Goal: Task Accomplishment & Management: Complete application form

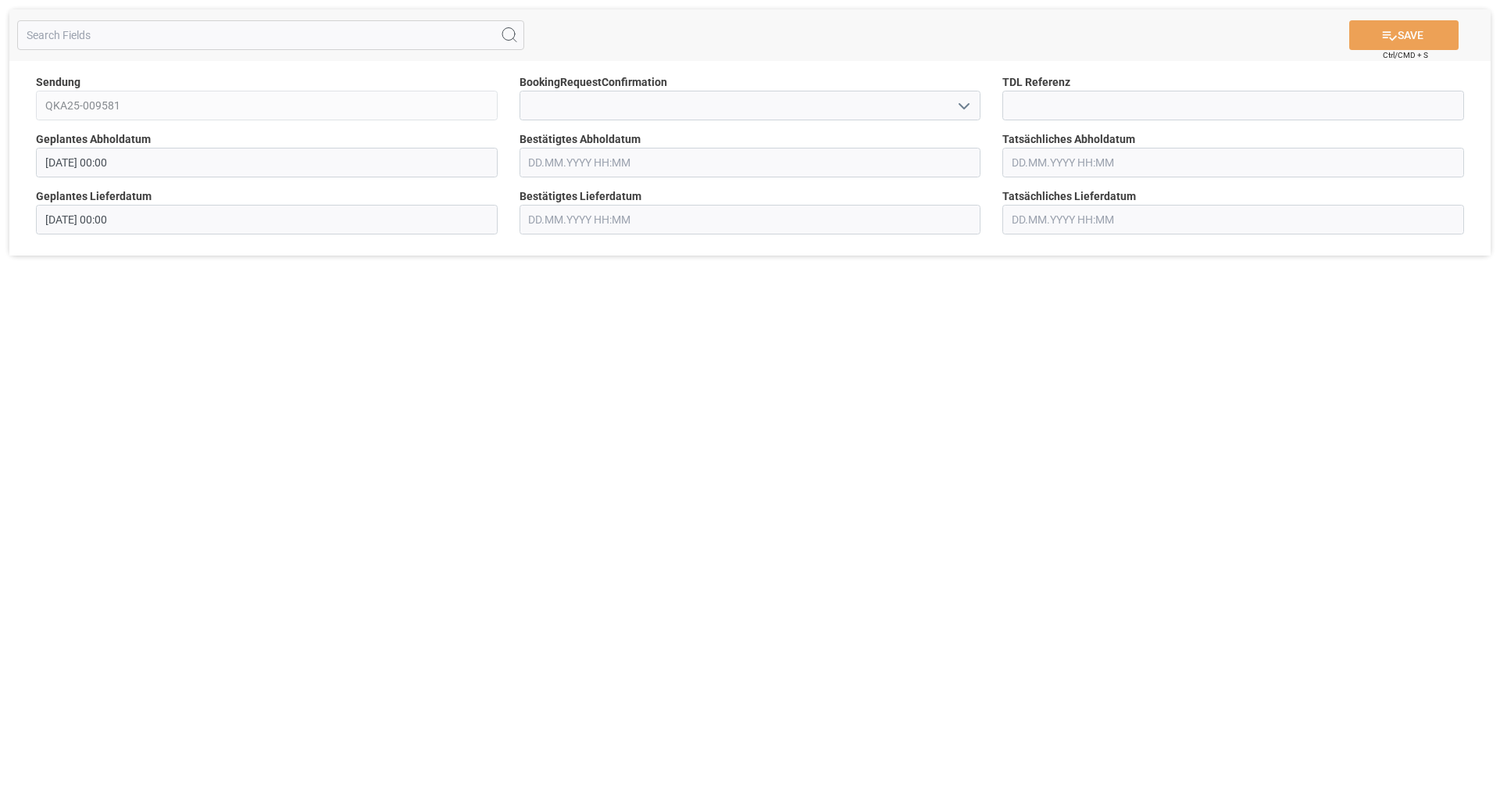
click at [963, 111] on icon "open menu" at bounding box center [964, 107] width 19 height 19
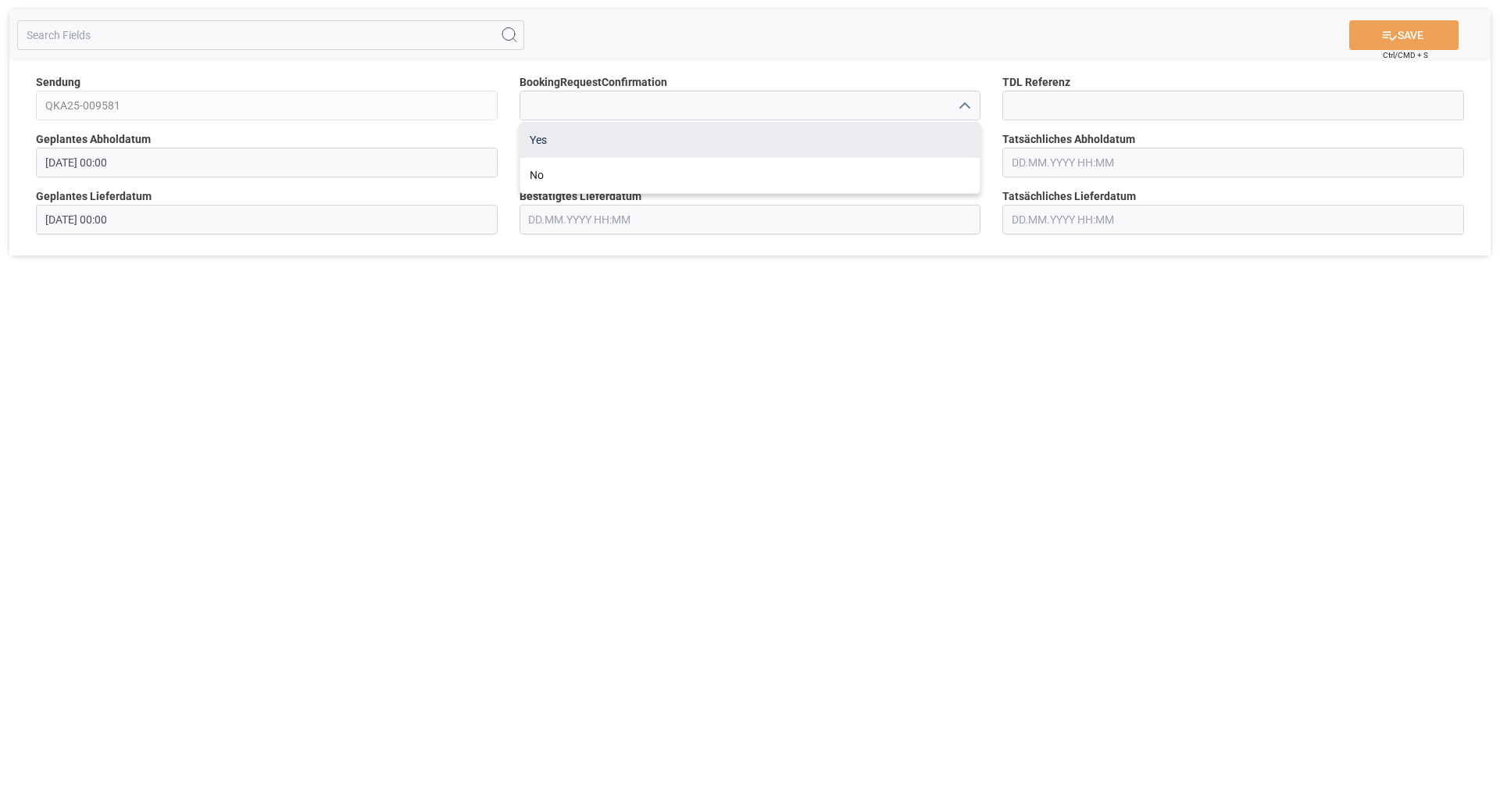
click at [875, 132] on div "Yes" at bounding box center [750, 140] width 460 height 36
type input "Yes"
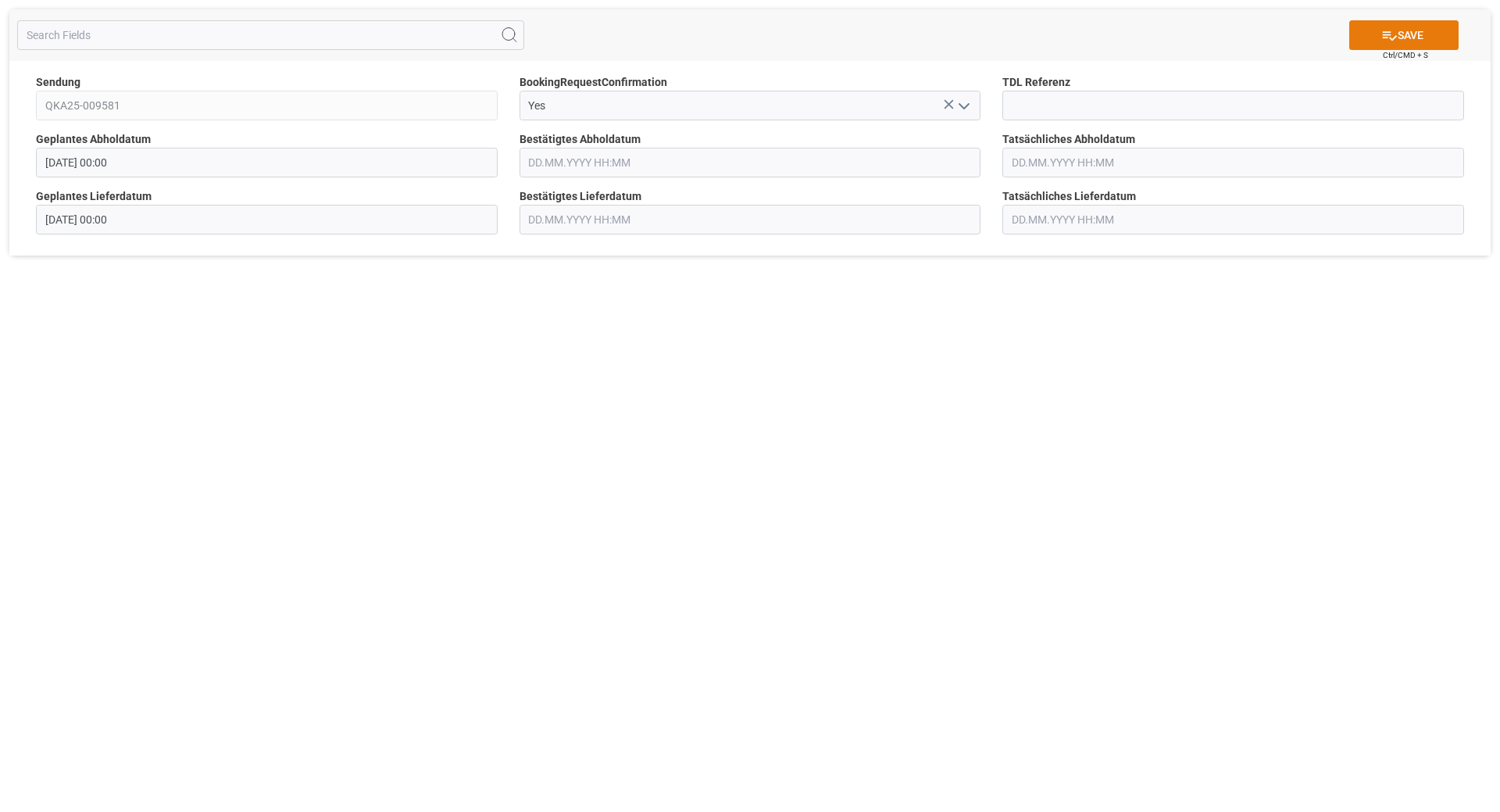
click at [1393, 33] on icon at bounding box center [1390, 36] width 17 height 17
click at [973, 106] on icon "open menu" at bounding box center [964, 107] width 19 height 19
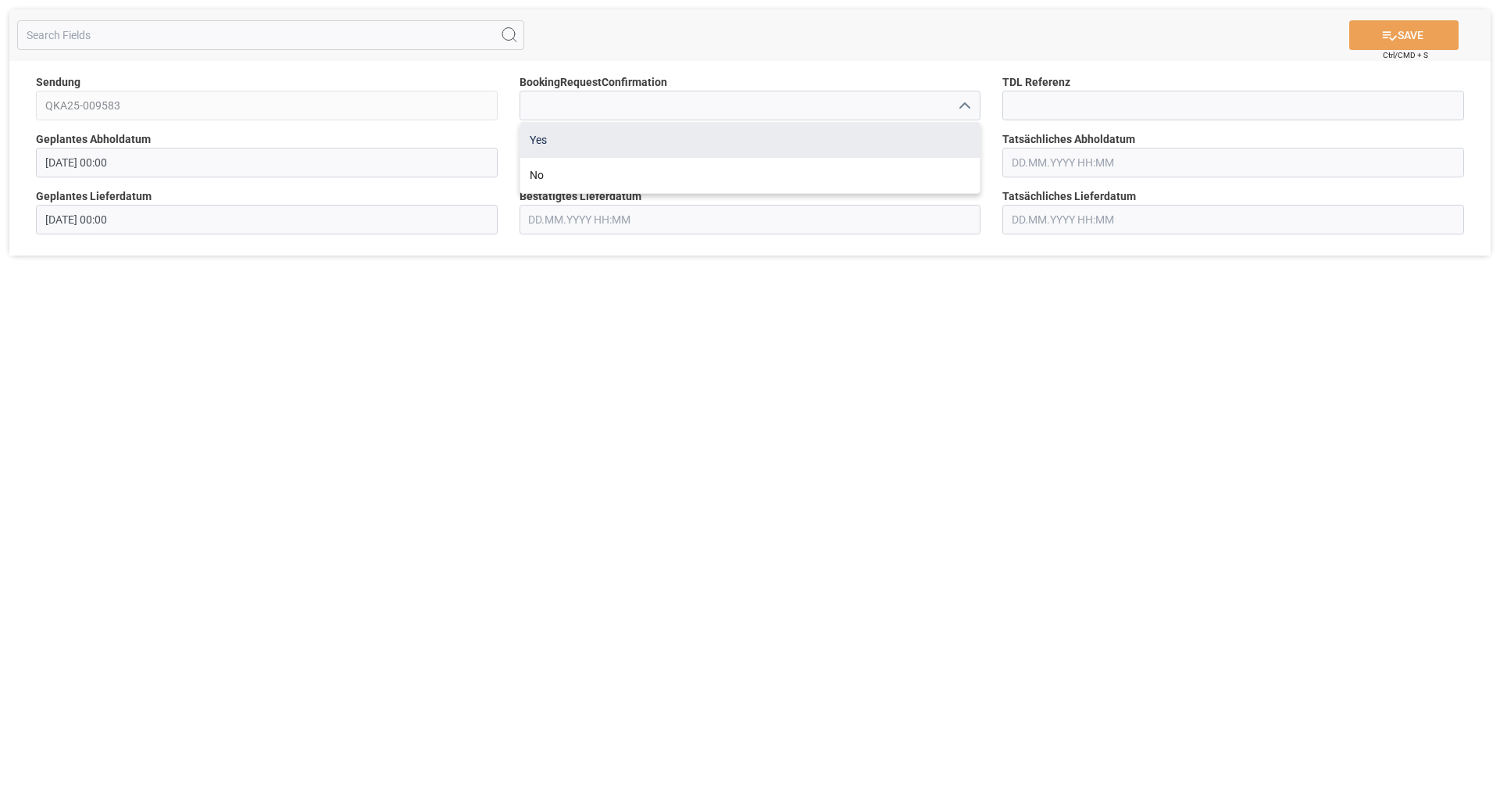
click at [853, 136] on div "Yes" at bounding box center [750, 140] width 460 height 36
type input "Yes"
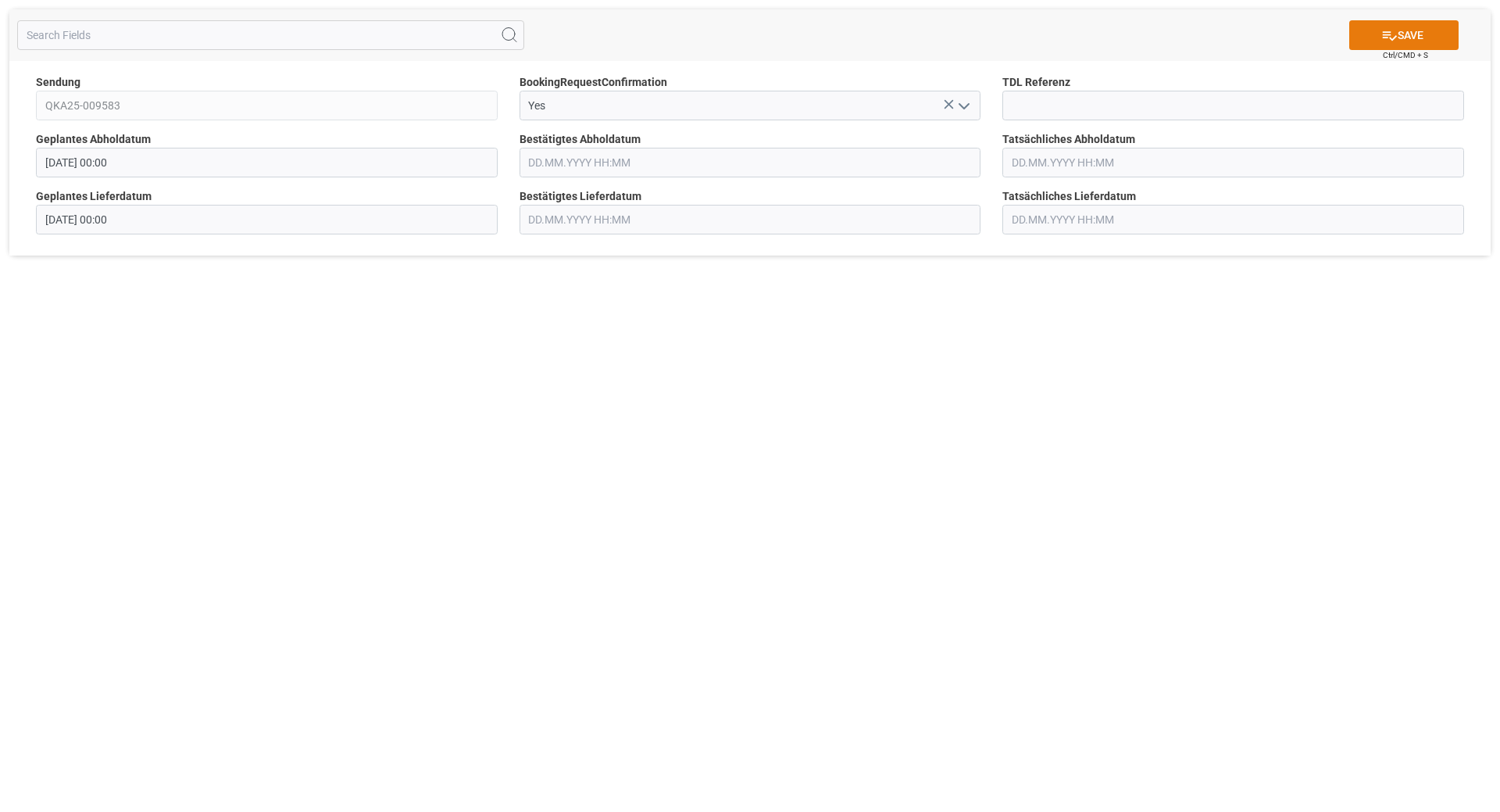
click at [1387, 36] on icon at bounding box center [1390, 36] width 17 height 17
click at [942, 101] on input at bounding box center [750, 106] width 462 height 30
click at [955, 107] on icon "open menu" at bounding box center [964, 107] width 19 height 19
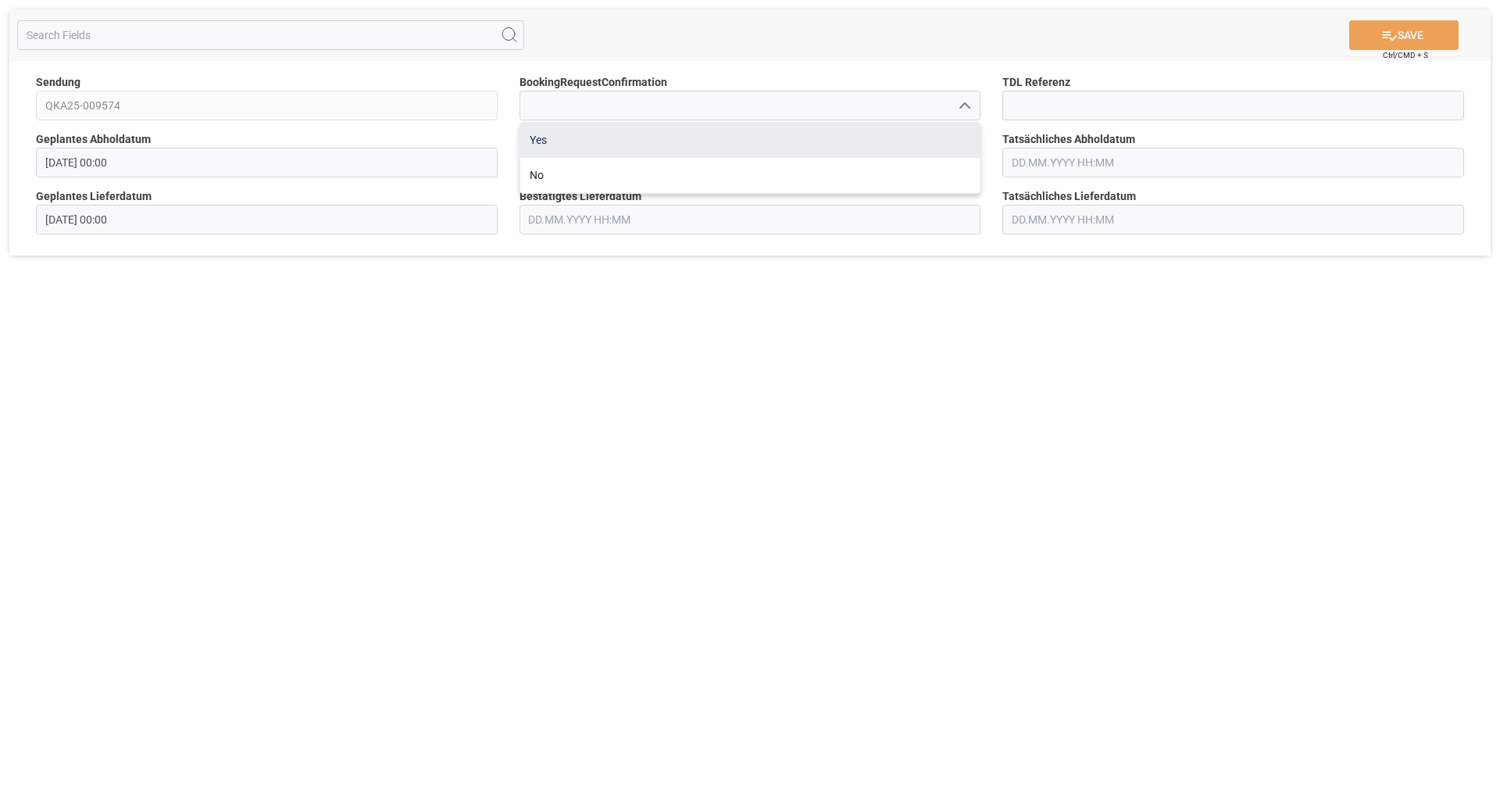
drag, startPoint x: 945, startPoint y: 117, endPoint x: 905, endPoint y: 135, distance: 43.9
click at [905, 135] on div "Yes" at bounding box center [750, 140] width 460 height 36
type input "Yes"
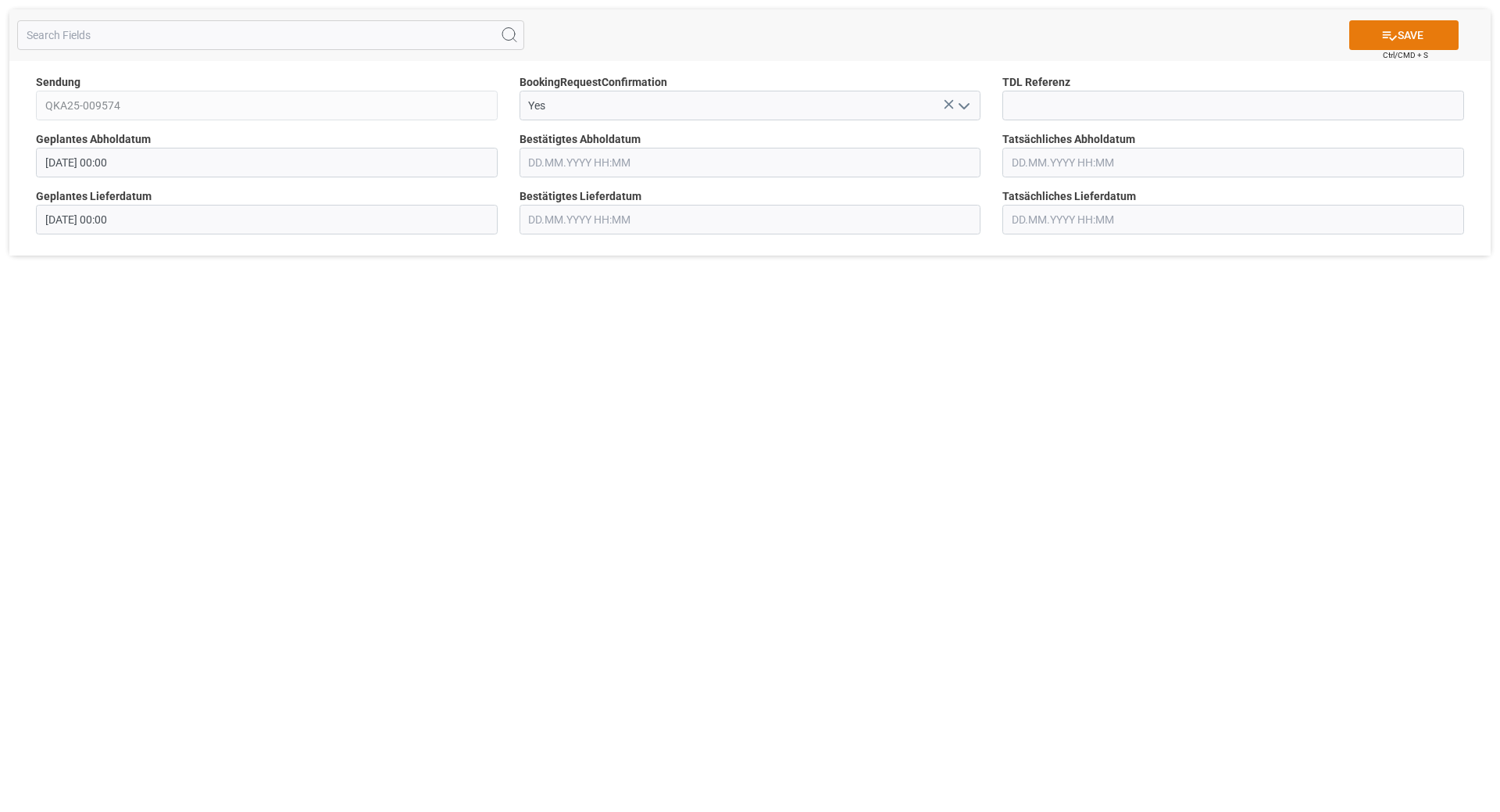
click at [1401, 36] on button "SAVE" at bounding box center [1404, 36] width 109 height 30
